Goal: Task Accomplishment & Management: Manage account settings

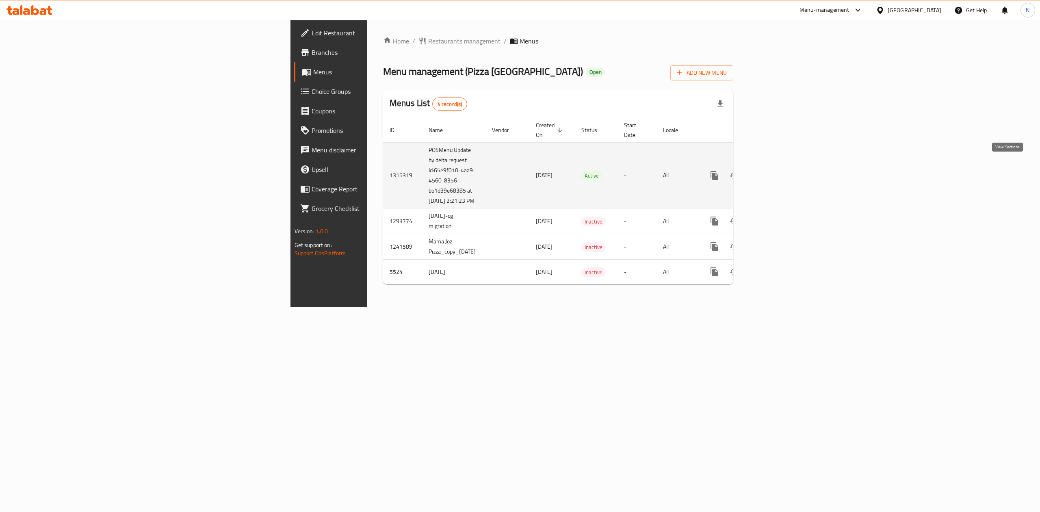
click at [783, 166] on link "enhanced table" at bounding box center [774, 176] width 20 height 20
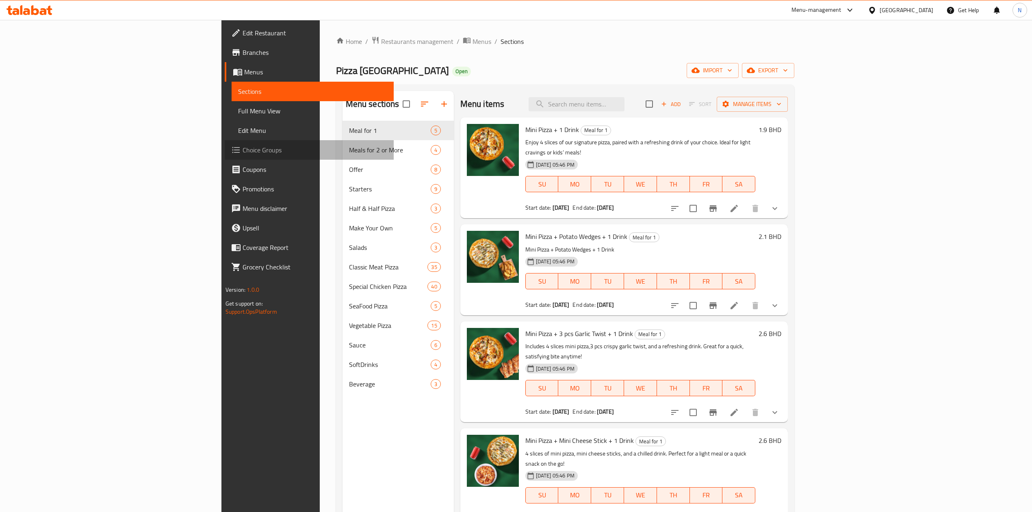
click at [243, 149] on span "Choice Groups" at bounding box center [315, 150] width 145 height 10
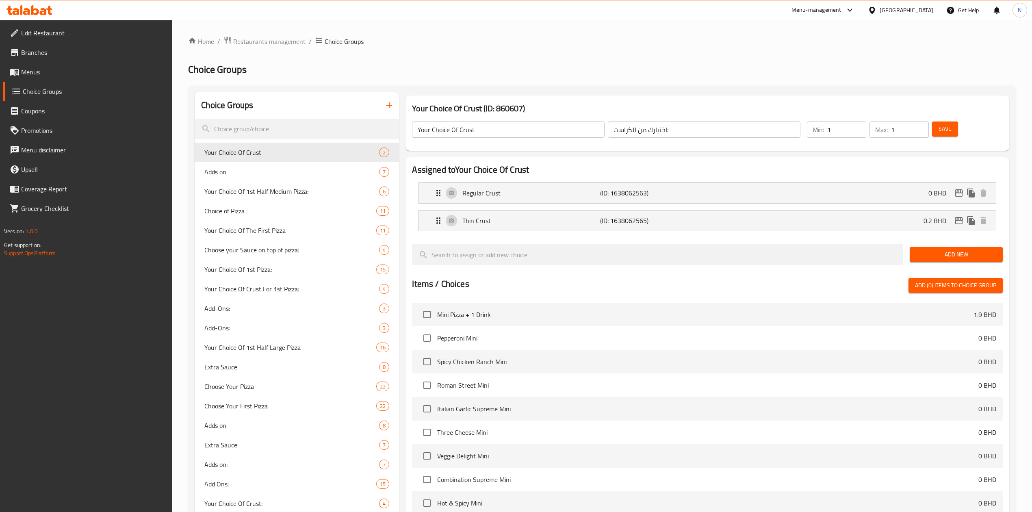
click at [26, 79] on link "Menus" at bounding box center [87, 72] width 169 height 20
click at [30, 74] on span "Menus" at bounding box center [93, 72] width 145 height 10
click at [39, 70] on span "Menus" at bounding box center [93, 72] width 145 height 10
click at [33, 69] on span "Menus" at bounding box center [93, 72] width 145 height 10
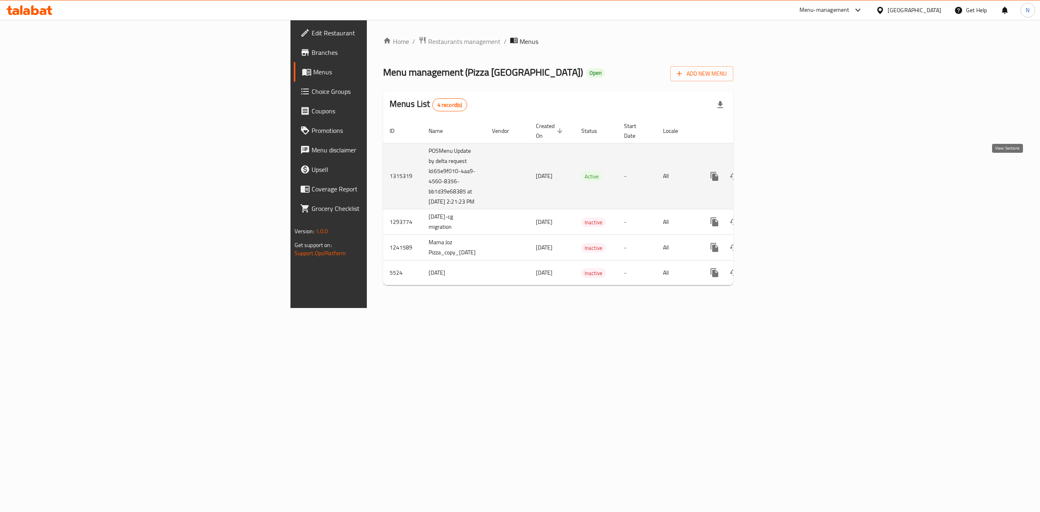
click at [778, 171] on icon "enhanced table" at bounding box center [773, 176] width 10 height 10
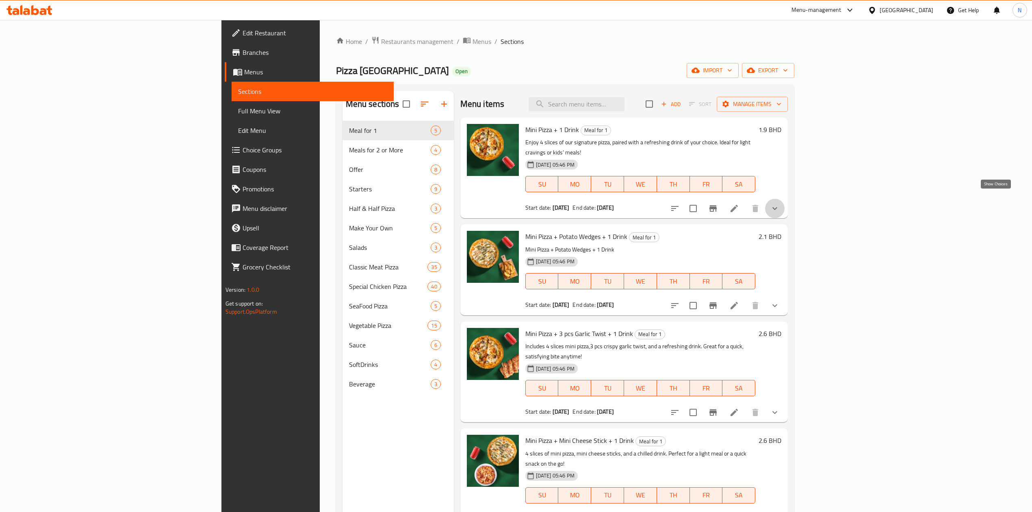
click at [780, 204] on icon "show more" at bounding box center [775, 209] width 10 height 10
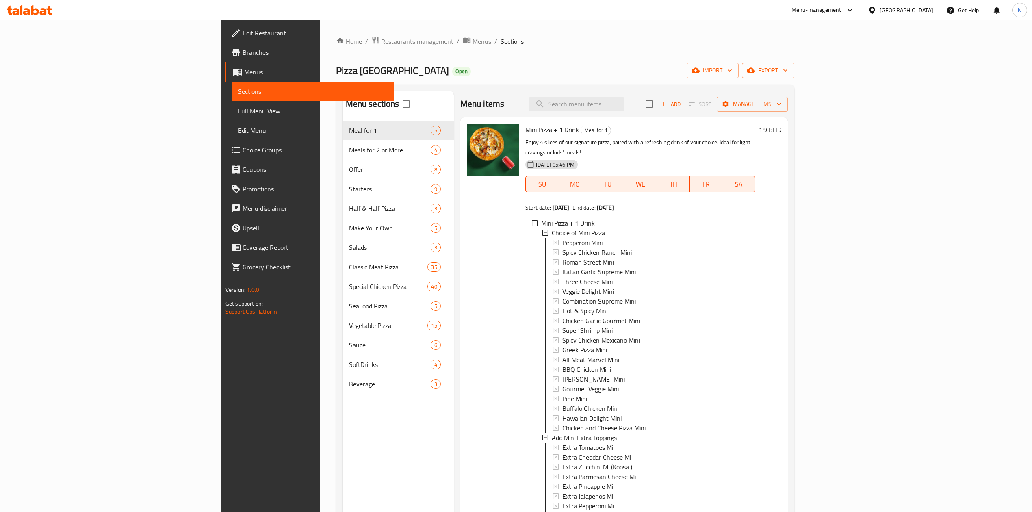
drag, startPoint x: 928, startPoint y: 140, endPoint x: 966, endPoint y: 228, distance: 95.7
click at [755, 140] on p "Enjoy 4 slices of our signature pizza, paired with a refreshing drink of your c…" at bounding box center [640, 147] width 230 height 20
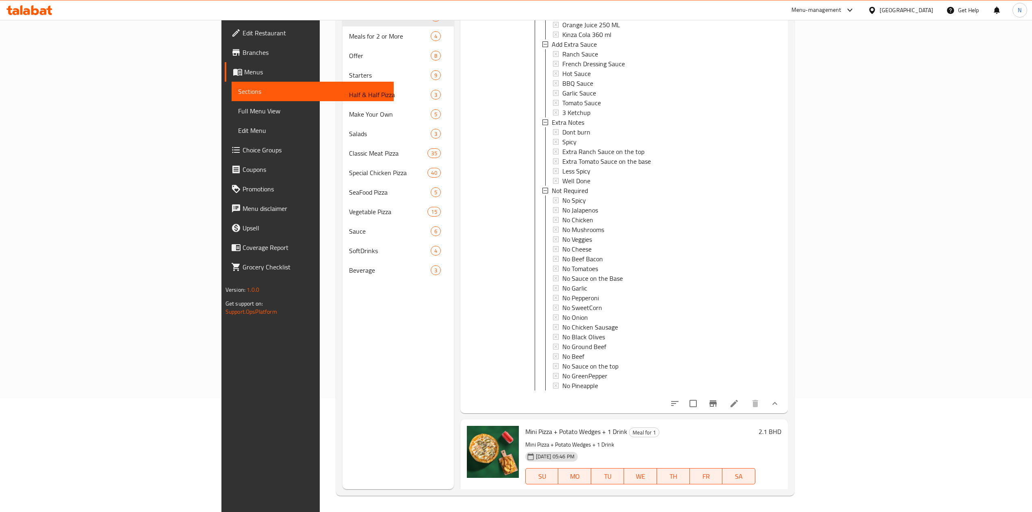
scroll to position [960, 0]
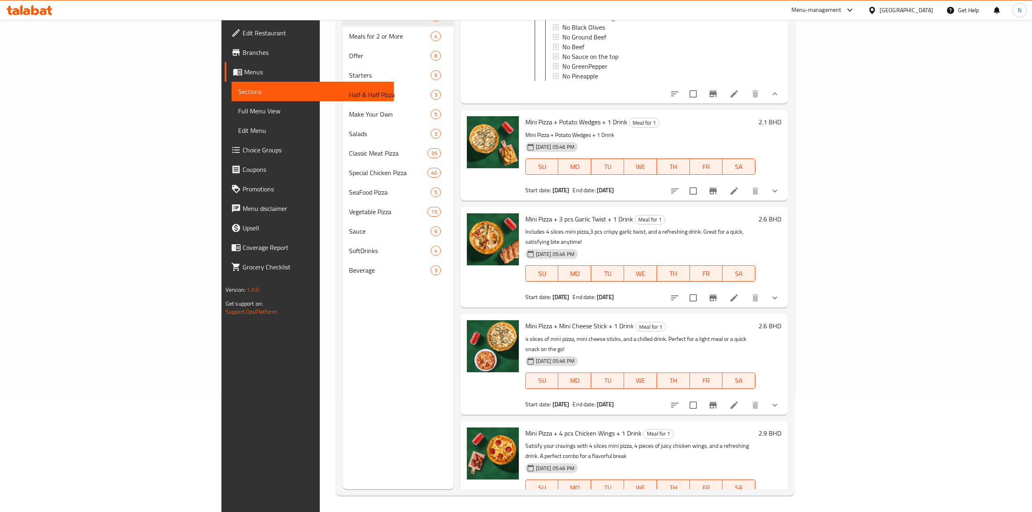
click at [739, 93] on icon at bounding box center [734, 94] width 10 height 10
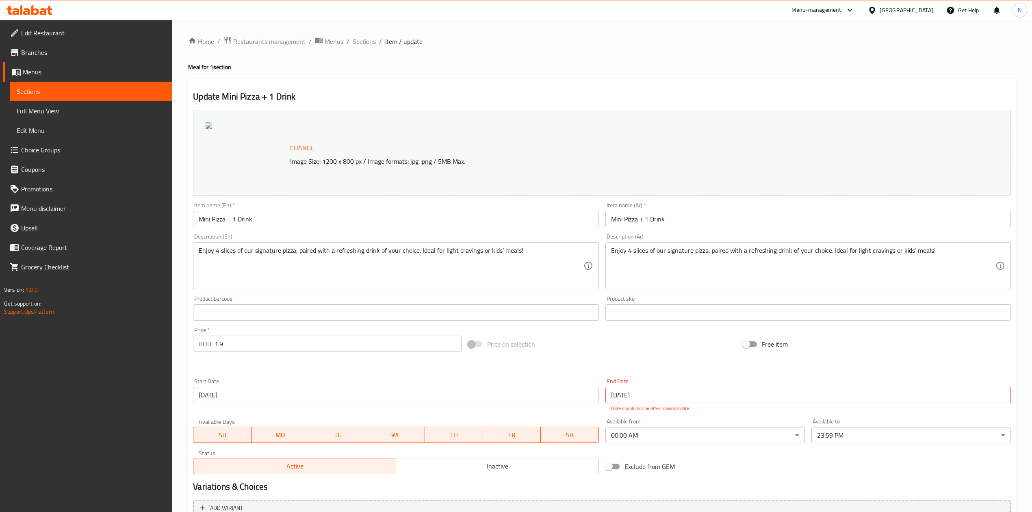
drag, startPoint x: 366, startPoint y: 44, endPoint x: 691, endPoint y: 61, distance: 325.1
click at [366, 44] on span "Sections" at bounding box center [364, 42] width 23 height 10
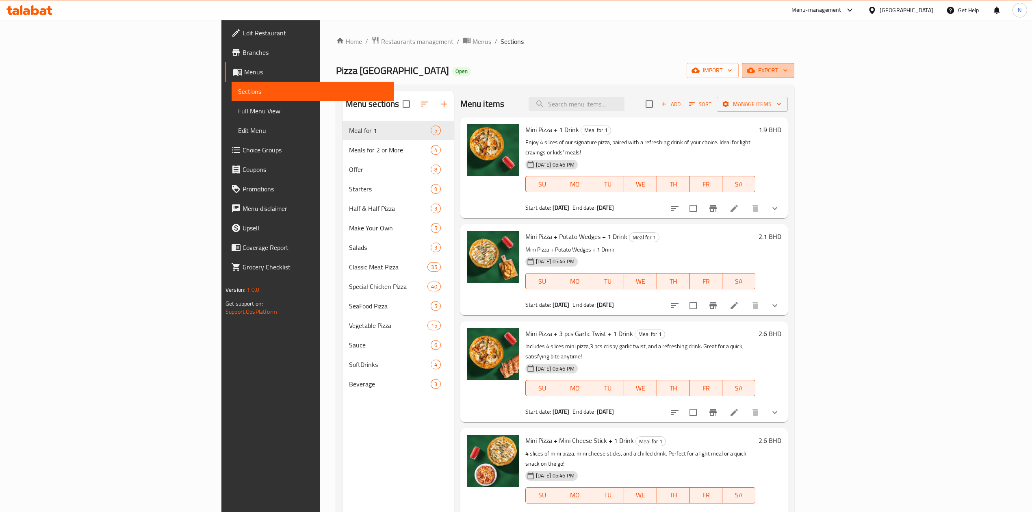
click at [788, 69] on span "export" at bounding box center [768, 70] width 39 height 10
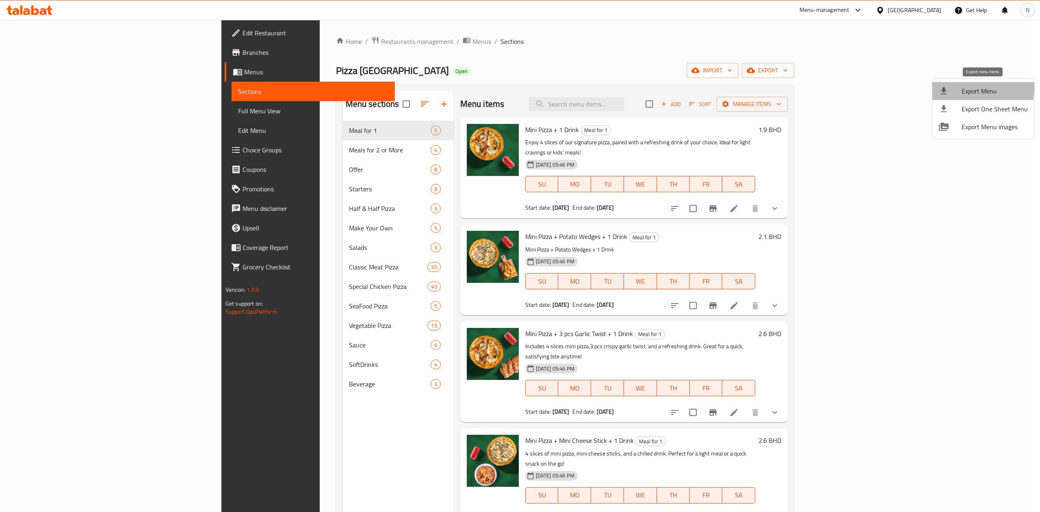
click at [965, 88] on span "Export Menu" at bounding box center [995, 91] width 66 height 10
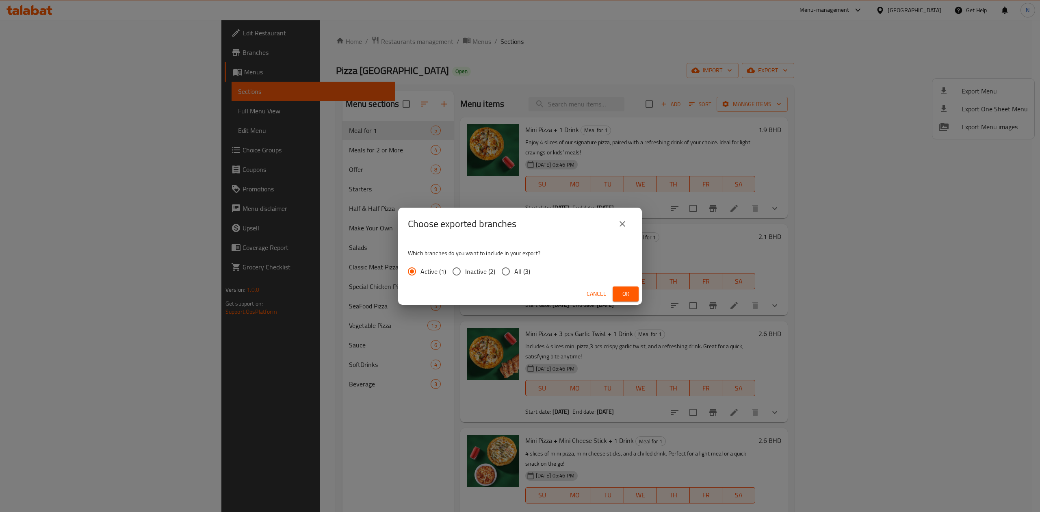
click at [514, 270] on span "All (3)" at bounding box center [522, 272] width 16 height 10
click at [514, 270] on input "All (3)" at bounding box center [505, 271] width 17 height 17
radio input "true"
click at [620, 302] on div "Cancel Ok" at bounding box center [520, 294] width 244 height 22
click at [621, 298] on span "Ok" at bounding box center [625, 294] width 13 height 10
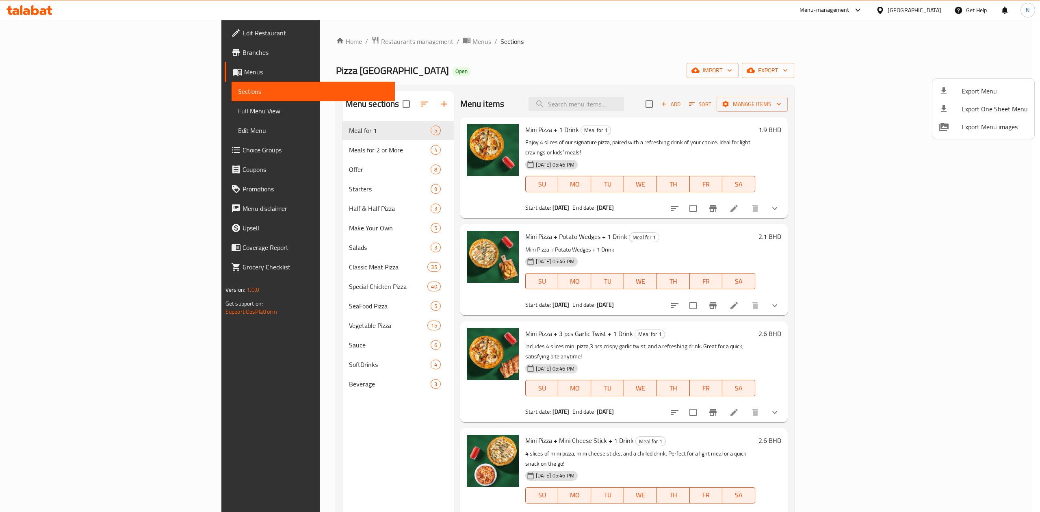
click at [925, 16] on div at bounding box center [520, 256] width 1040 height 512
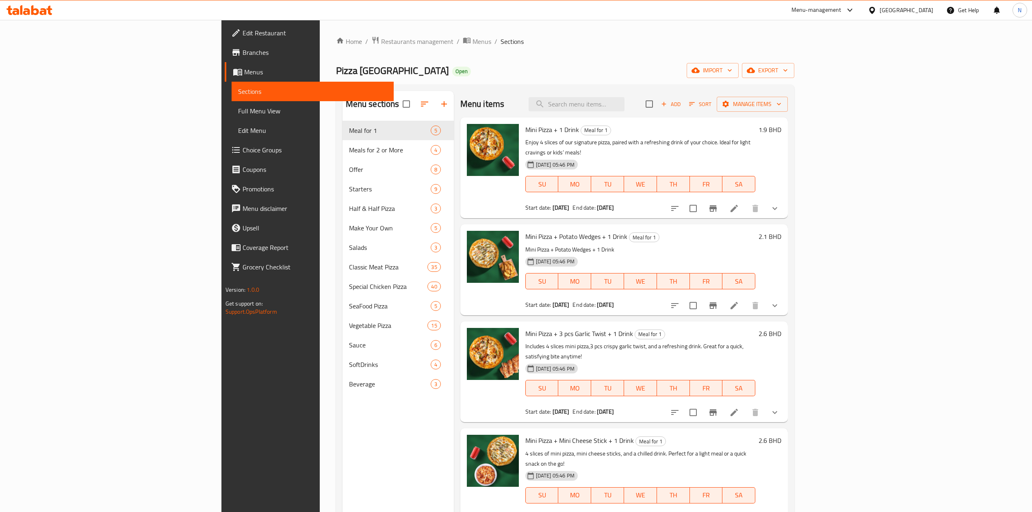
click at [925, 13] on div "[GEOGRAPHIC_DATA]" at bounding box center [907, 10] width 54 height 9
click at [826, 213] on div "[GEOGRAPHIC_DATA]" at bounding box center [845, 212] width 54 height 9
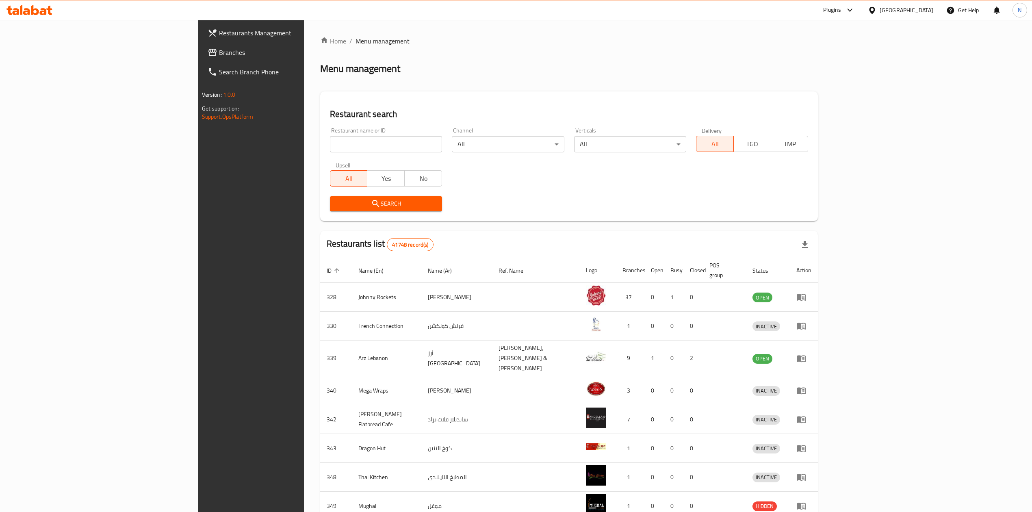
click at [330, 141] on input "search" at bounding box center [386, 144] width 112 height 16
paste input "672949"
type input "672949"
click button "Search" at bounding box center [386, 203] width 112 height 15
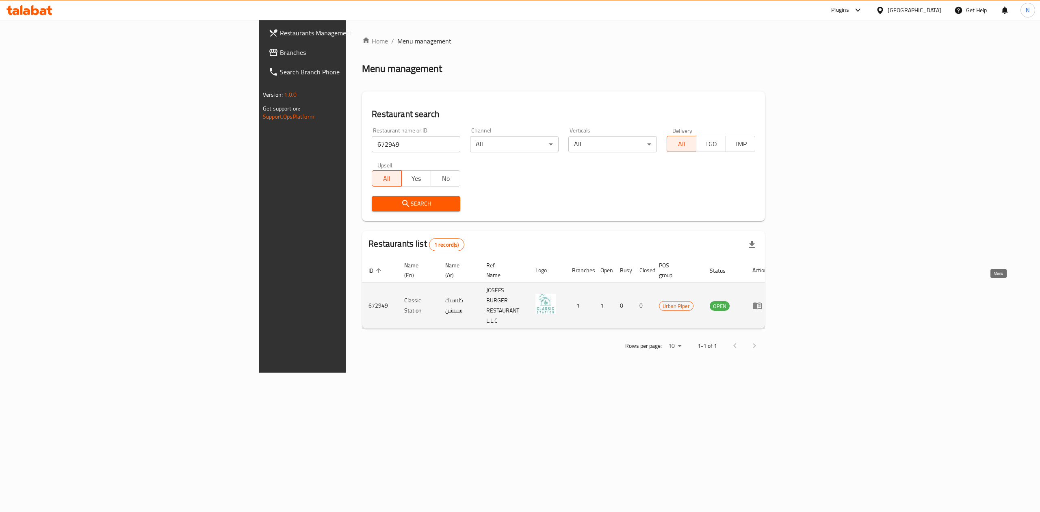
click at [762, 301] on icon "enhanced table" at bounding box center [758, 306] width 10 height 10
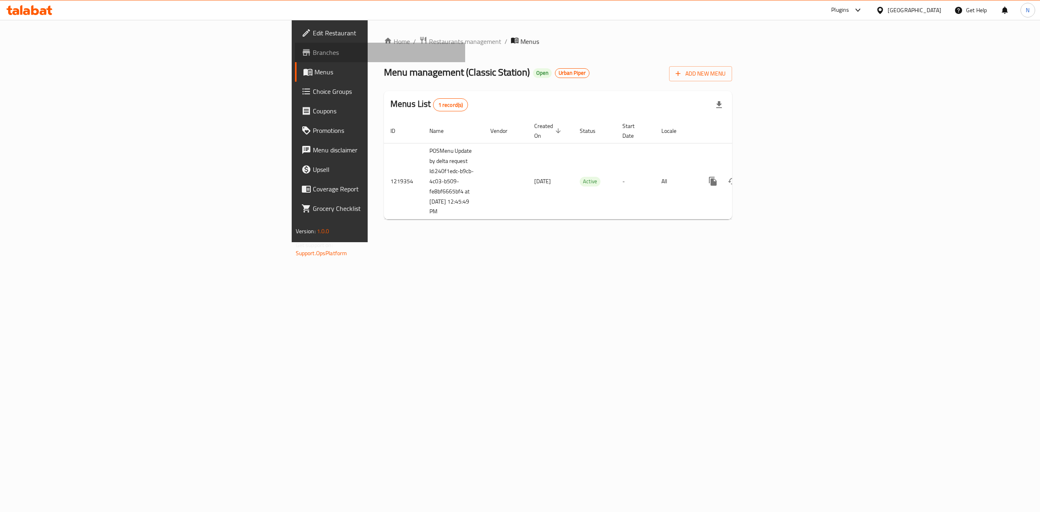
click at [295, 43] on link "Branches" at bounding box center [380, 53] width 171 height 20
